Goal: Check status: Check status

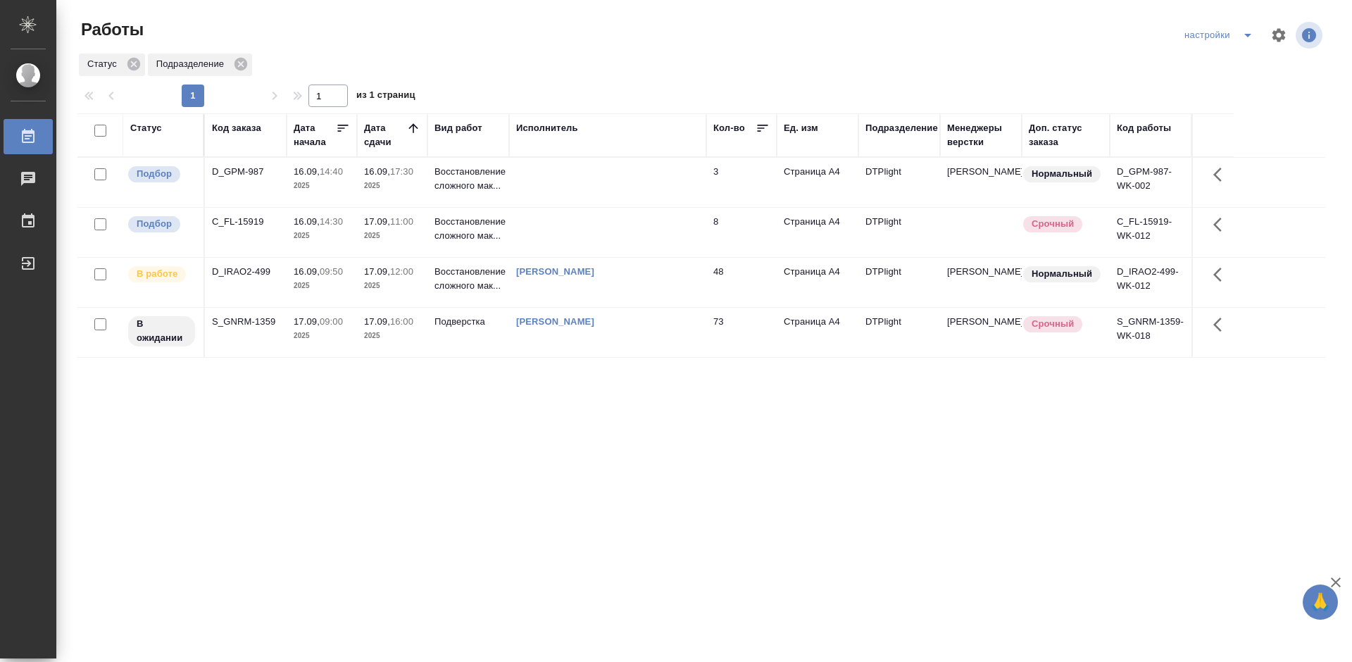
click at [638, 444] on div "Статус Код заказа Дата начала Дата сдачи Вид работ Исполнитель Кол-во Ед. изм П…" at bounding box center [701, 366] width 1248 height 507
click at [247, 220] on div "C_FL-15919" at bounding box center [246, 222] width 68 height 14
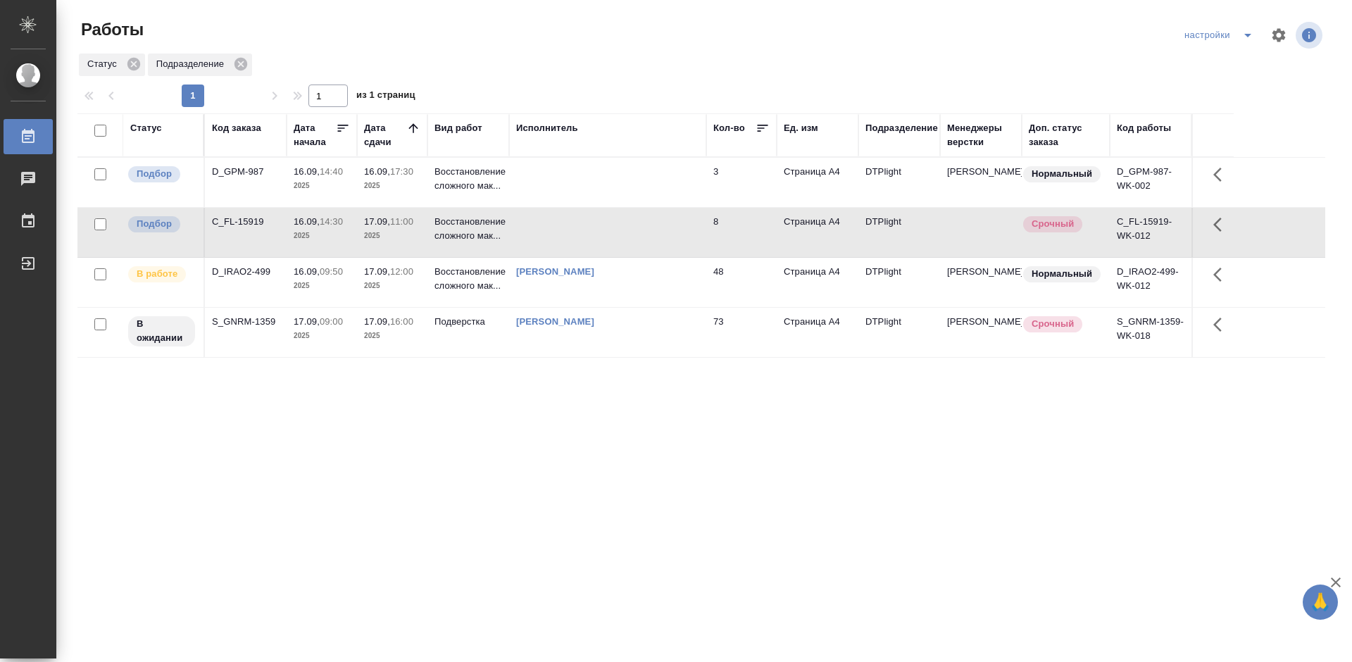
click at [247, 220] on div "C_FL-15919" at bounding box center [246, 222] width 68 height 14
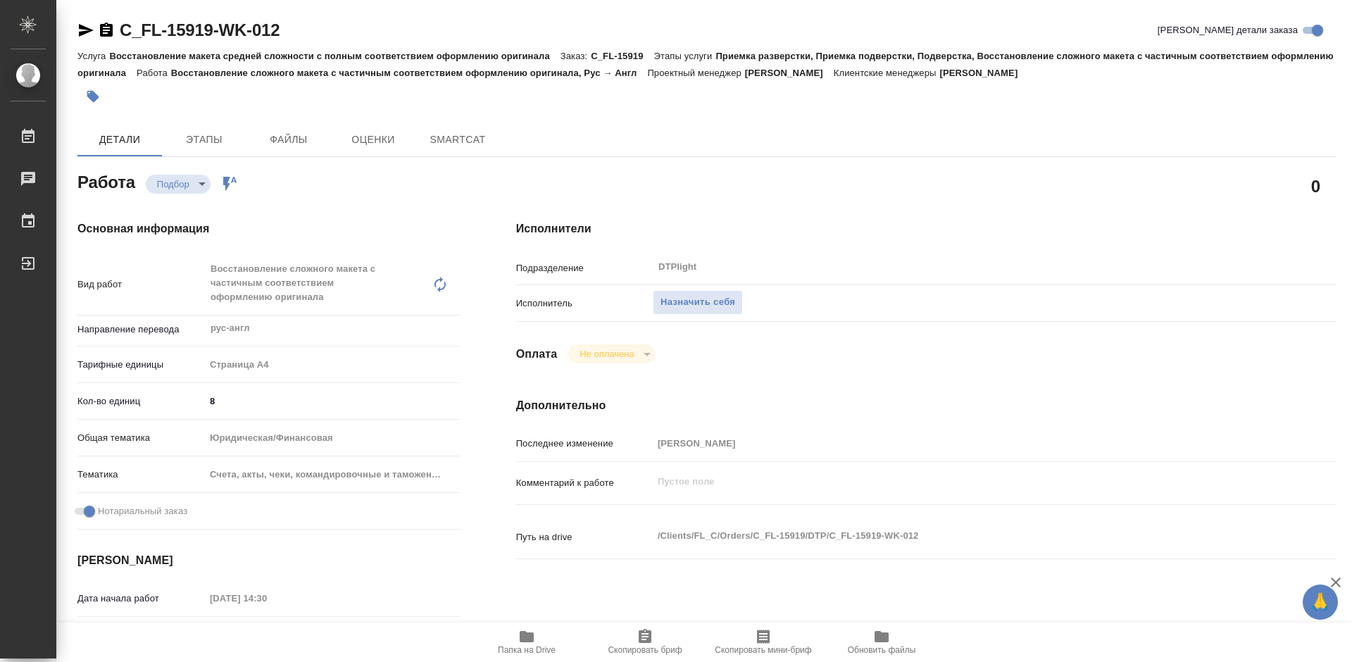
type textarea "x"
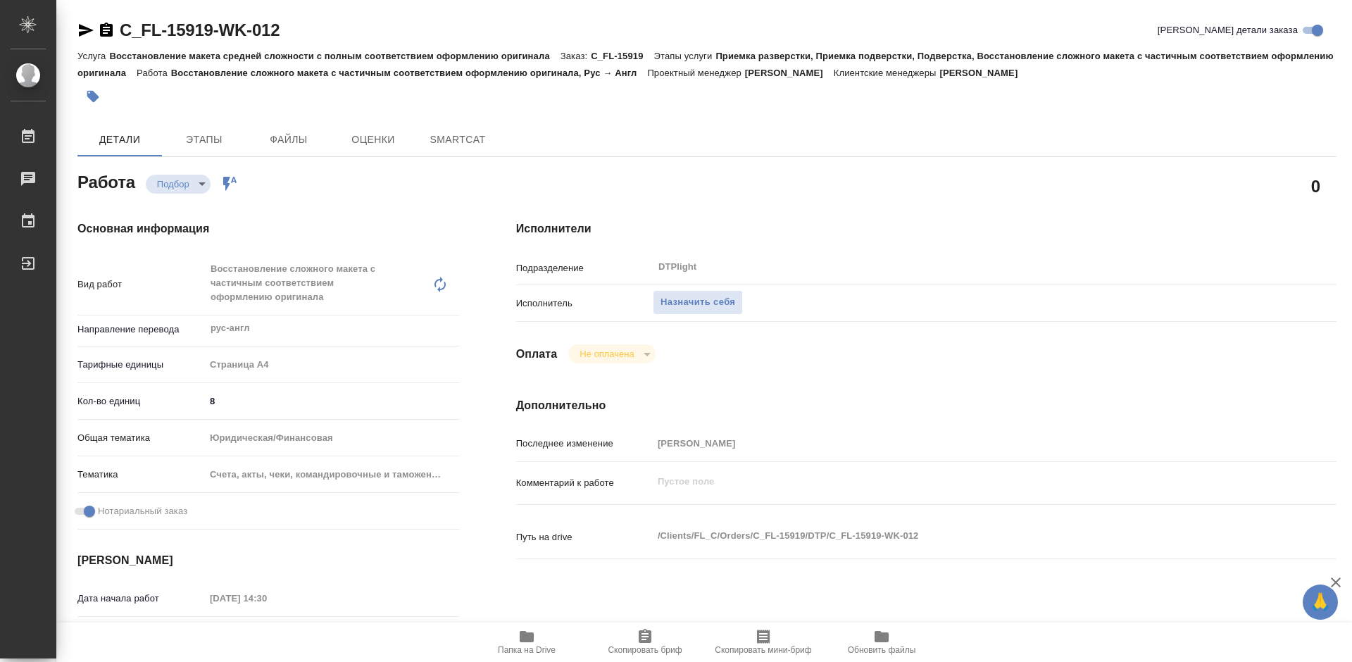
type textarea "x"
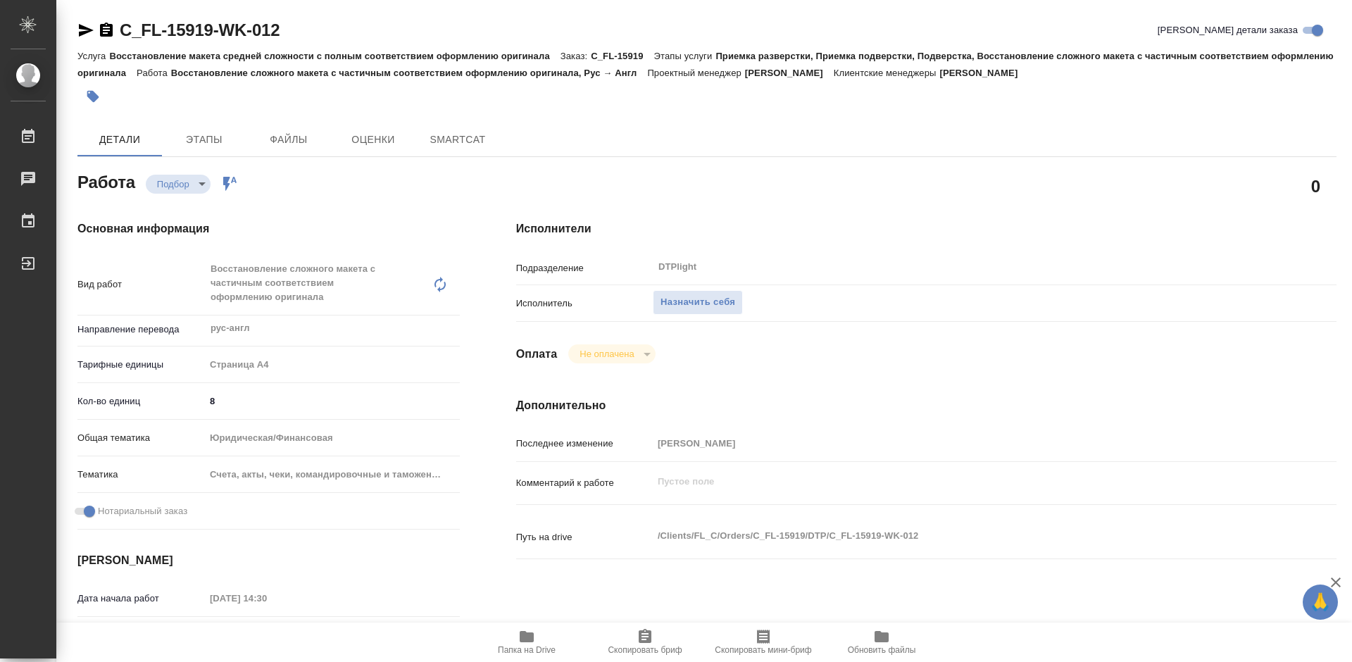
type textarea "x"
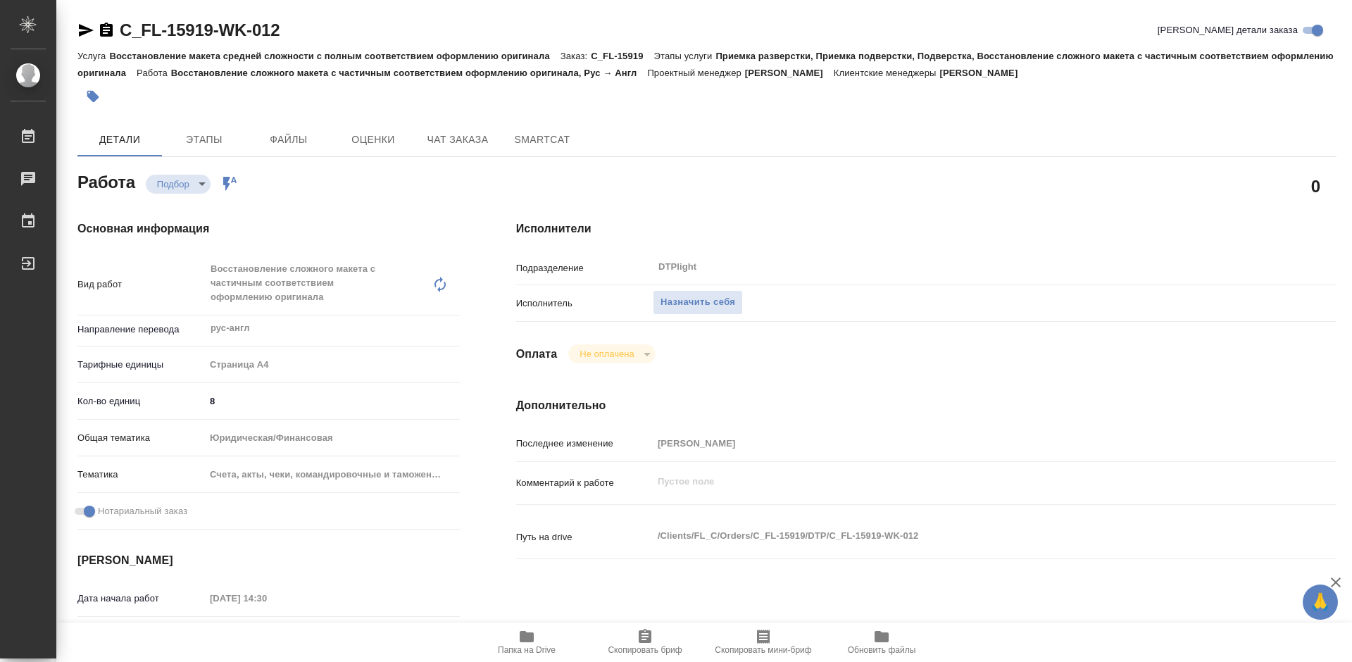
type textarea "x"
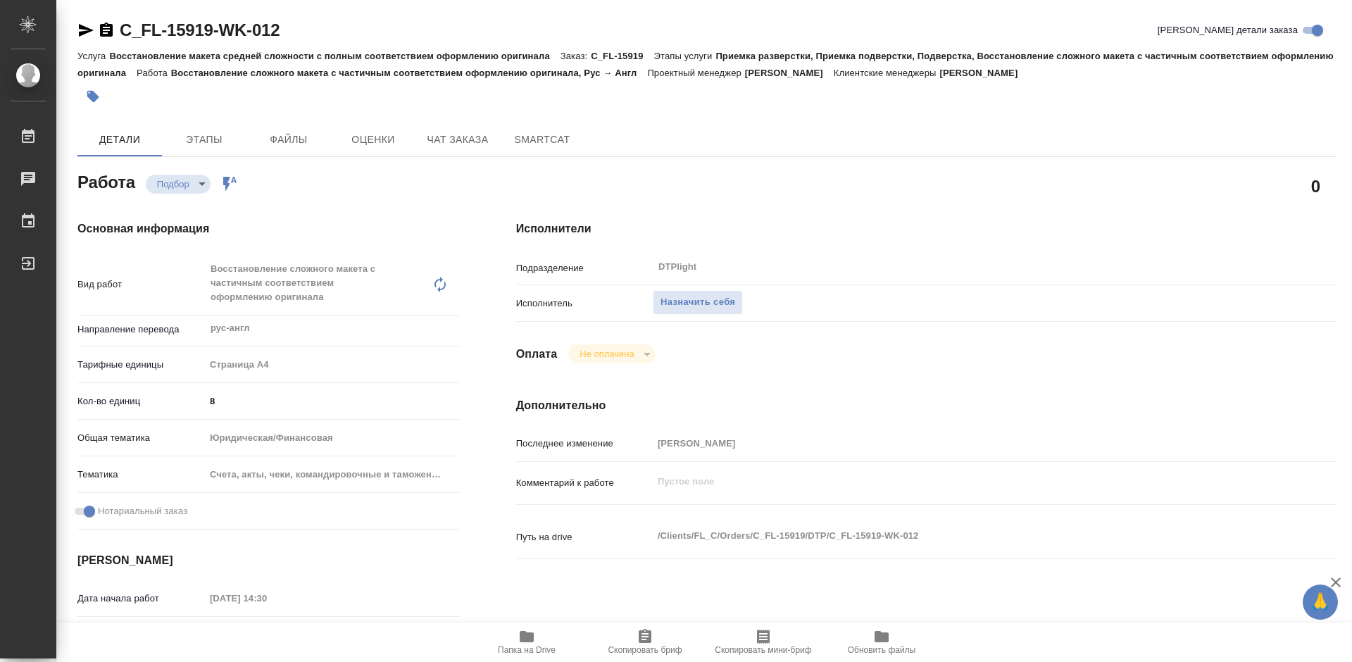
type textarea "x"
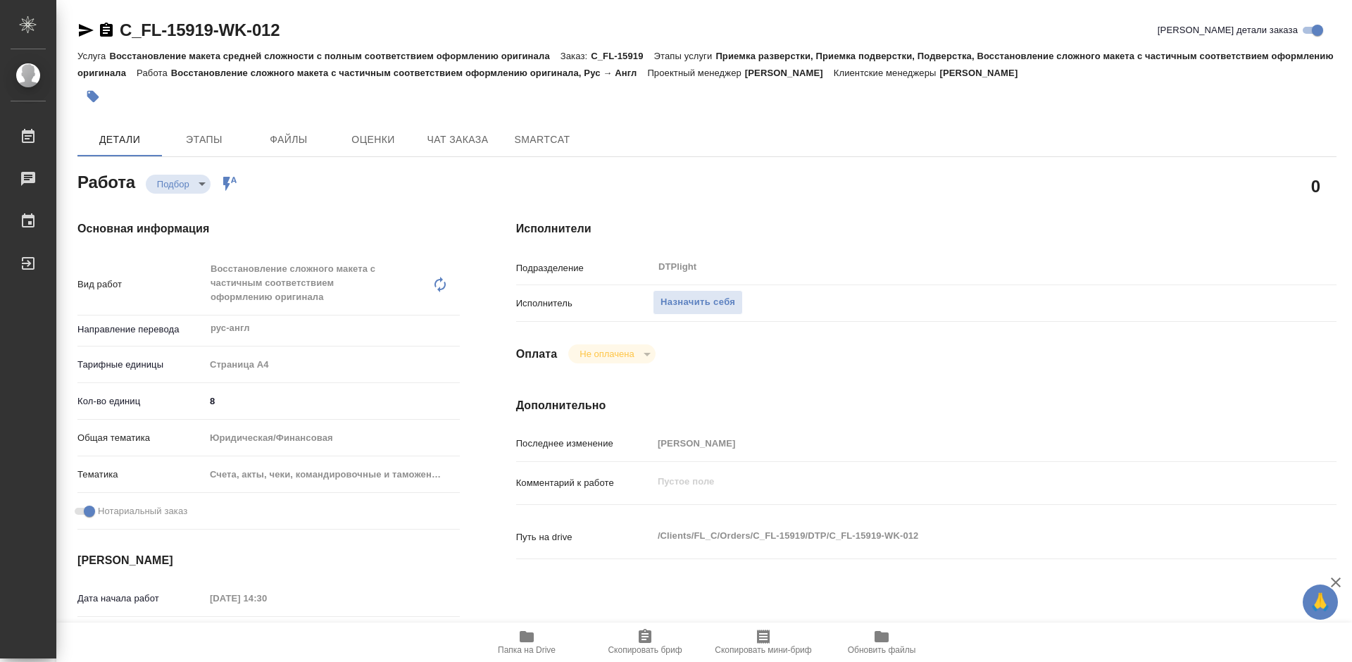
click at [526, 644] on icon "button" at bounding box center [526, 636] width 17 height 17
